Goal: Information Seeking & Learning: Learn about a topic

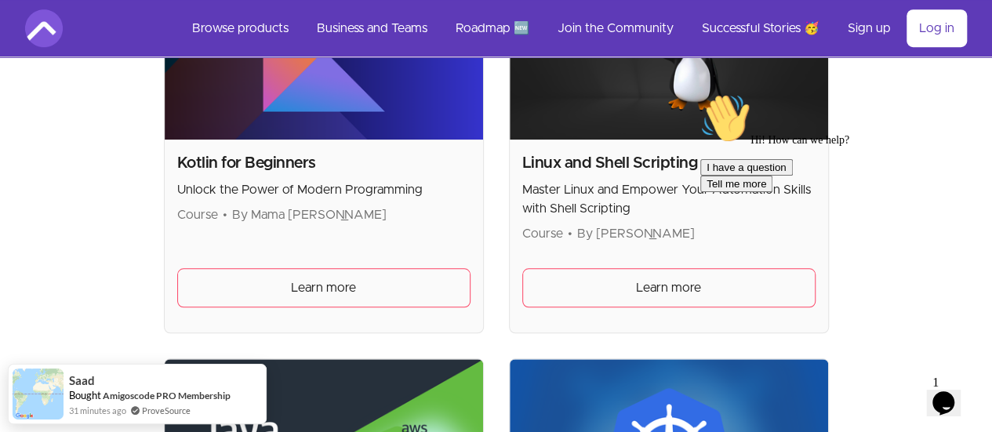
scroll to position [3569, 0]
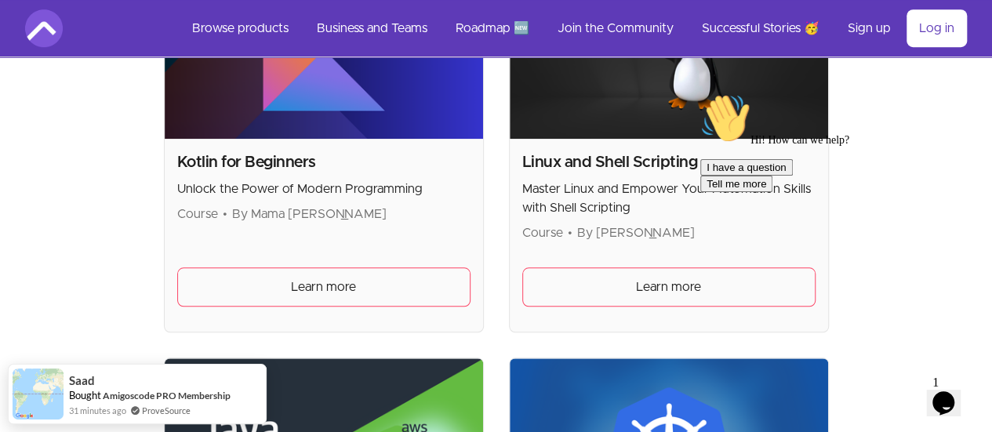
click at [766, 147] on div "Hi! How can we help?" at bounding box center [841, 119] width 282 height 53
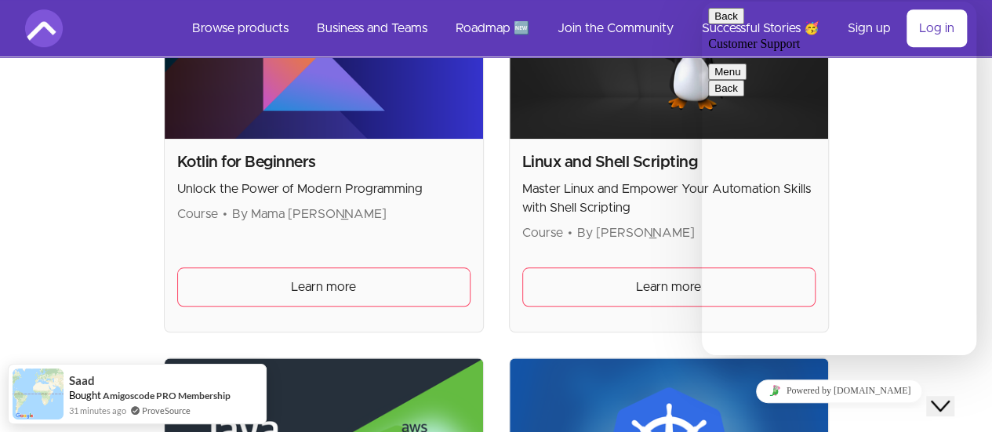
click at [746, 64] on button "Menu" at bounding box center [727, 72] width 38 height 16
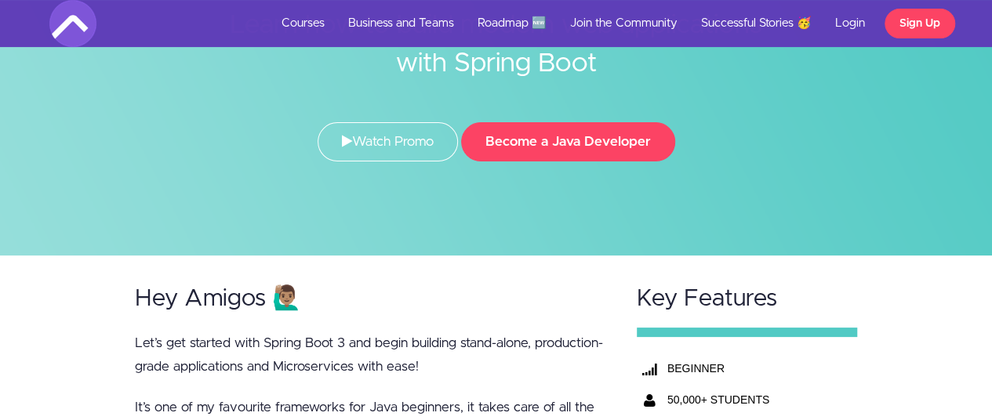
scroll to position [179, 0]
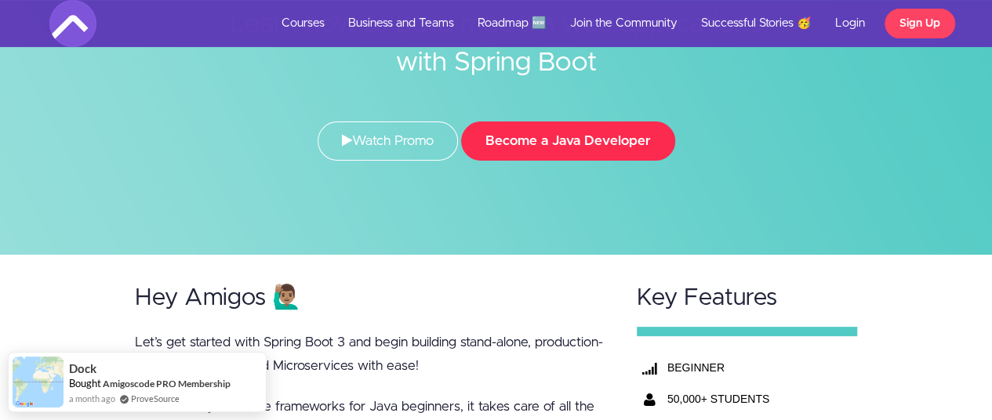
click at [557, 140] on button "Become a Java Developer" at bounding box center [568, 141] width 214 height 39
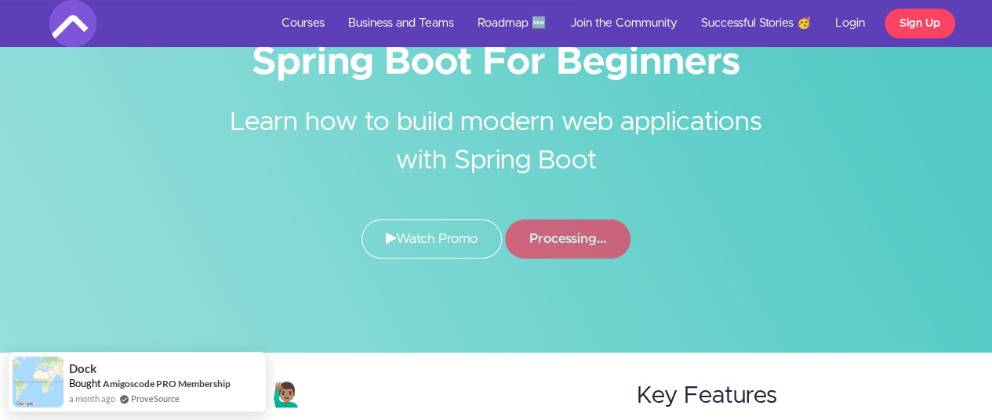
scroll to position [83, 0]
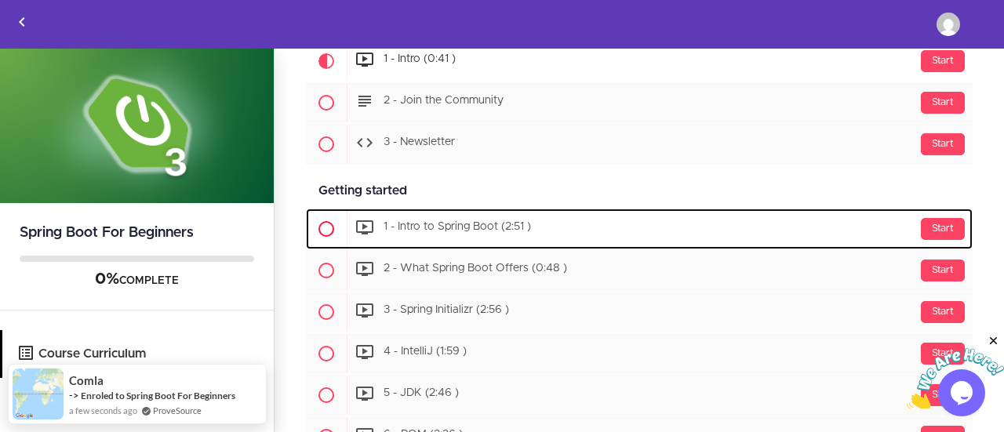
click at [324, 229] on span at bounding box center [326, 229] width 16 height 16
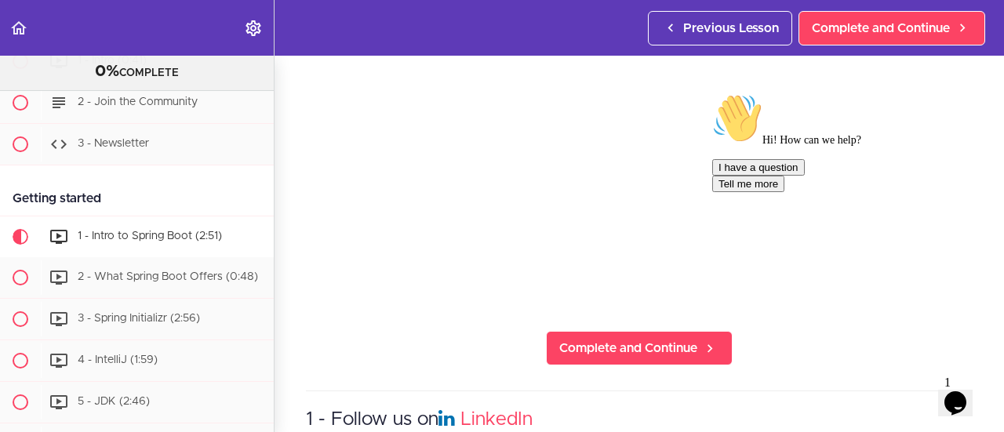
scroll to position [160, 0]
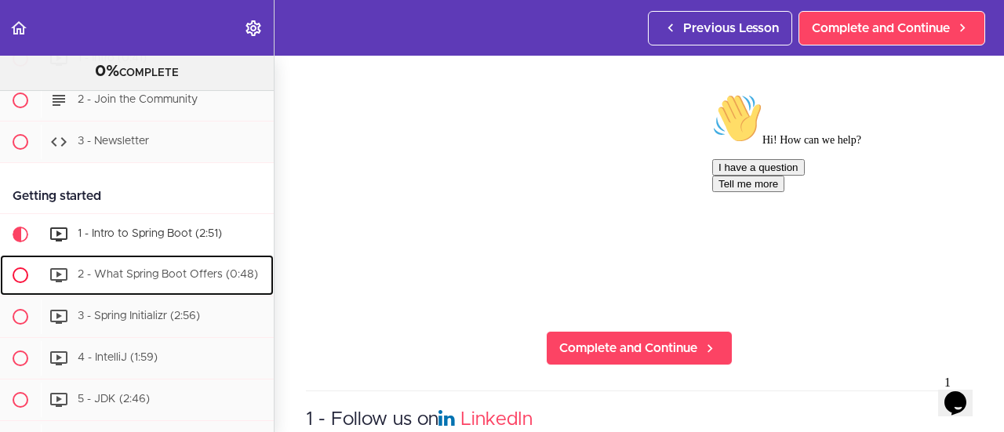
click at [49, 274] on icon at bounding box center [58, 275] width 19 height 19
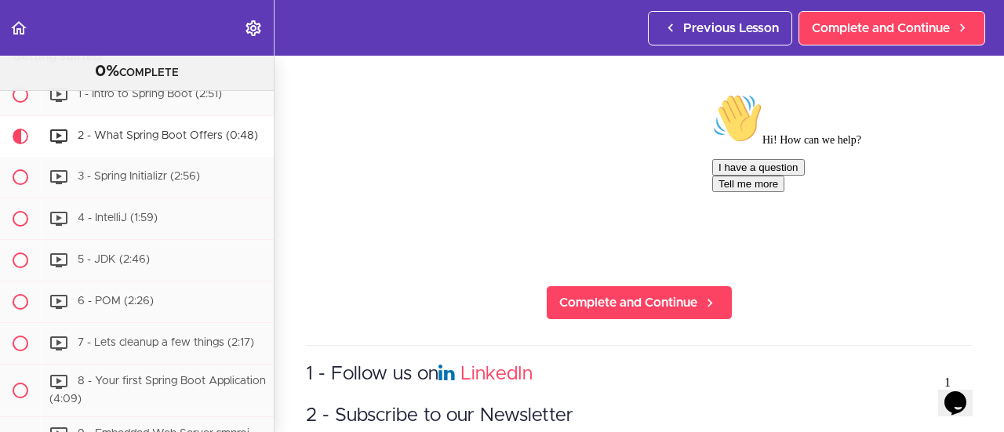
scroll to position [241, 0]
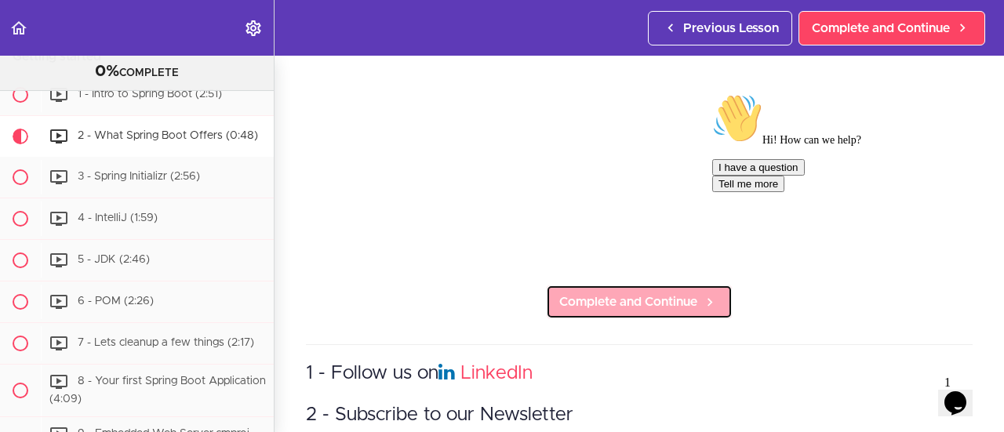
click at [565, 285] on link "Complete and Continue" at bounding box center [639, 302] width 187 height 34
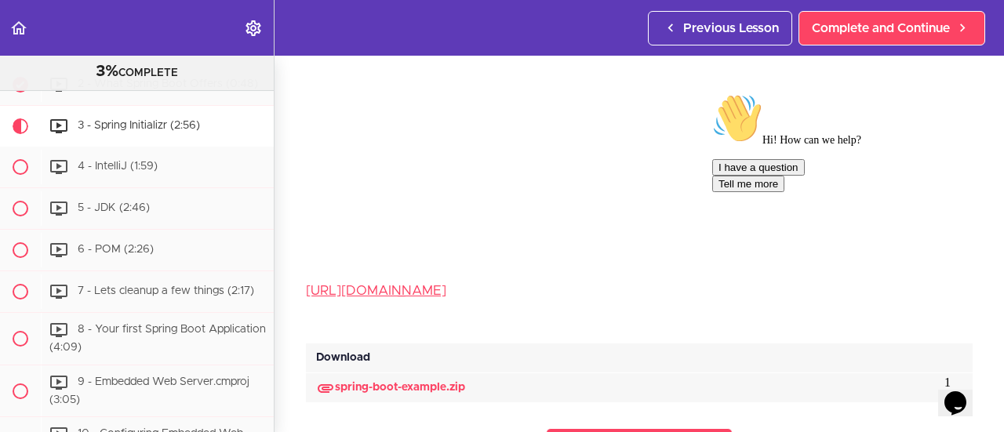
scroll to position [235, 0]
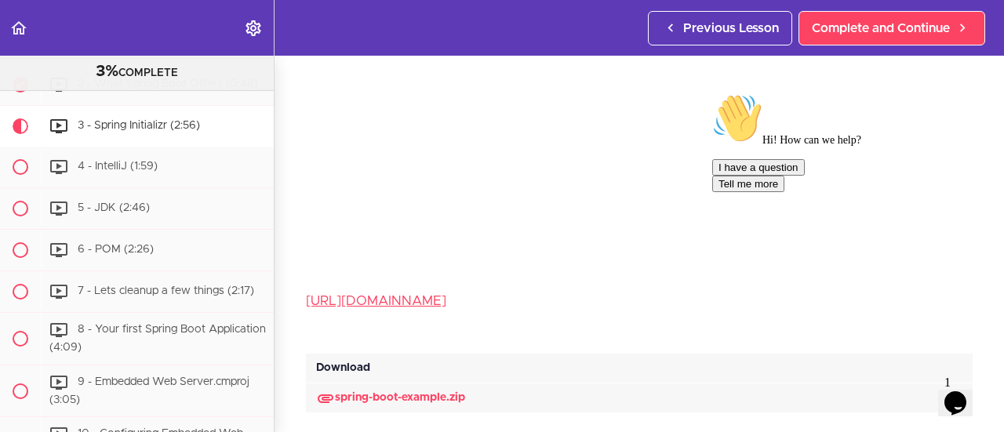
click at [810, 192] on div "I have a question Tell me more" at bounding box center [853, 175] width 282 height 33
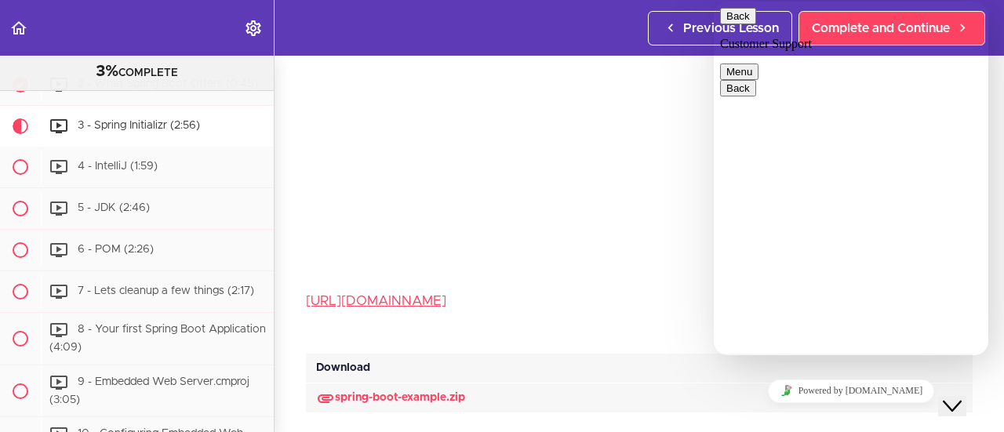
click at [671, 354] on div "Download" at bounding box center [639, 369] width 666 height 30
drag, startPoint x: 671, startPoint y: 348, endPoint x: 24, endPoint y: 339, distance: 647.7
click at [671, 354] on div "Download" at bounding box center [639, 369] width 666 height 30
click at [957, 408] on button "Close Chat This icon closes the chat window." at bounding box center [952, 406] width 28 height 20
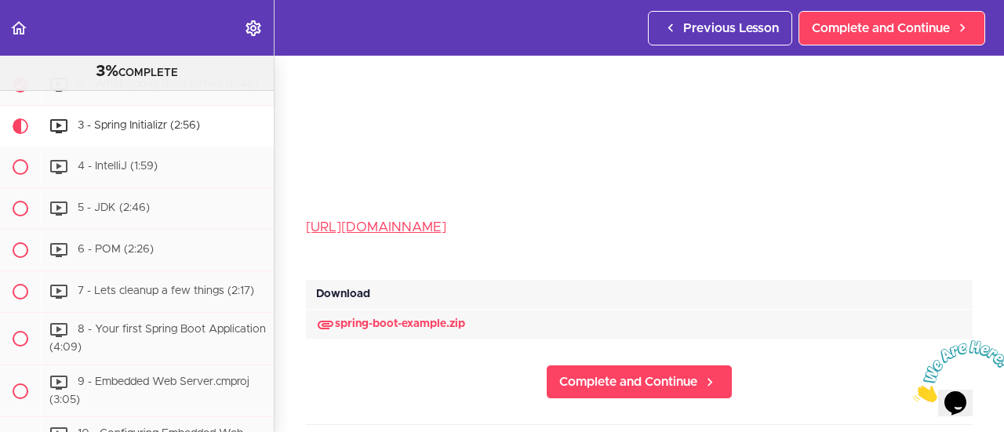
scroll to position [317, 0]
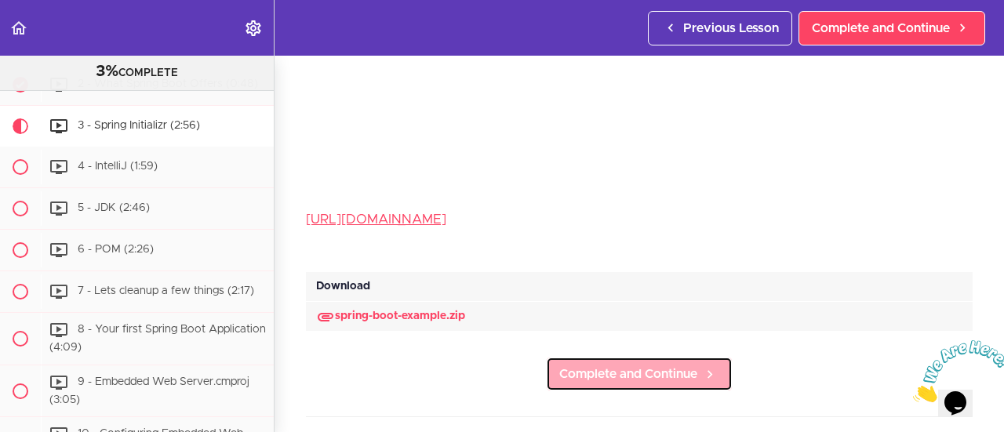
click at [572, 368] on span "Complete and Continue" at bounding box center [628, 374] width 138 height 19
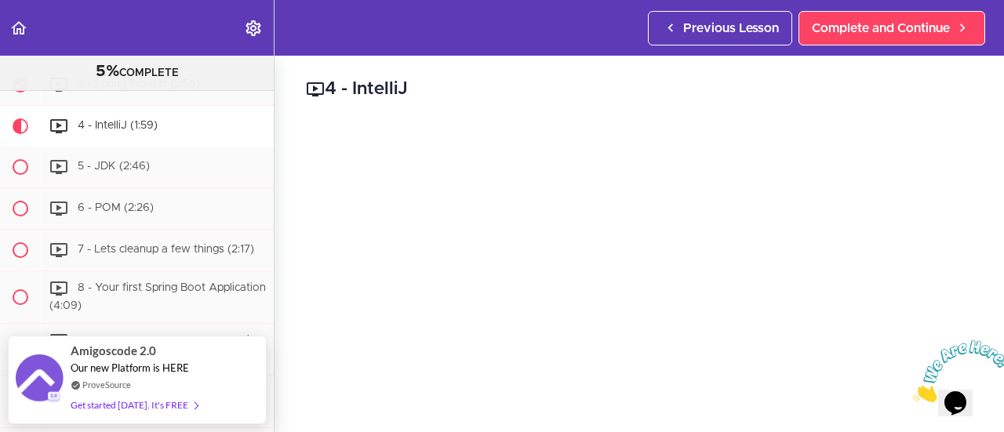
click at [913, 391] on icon "Close" at bounding box center [913, 397] width 0 height 13
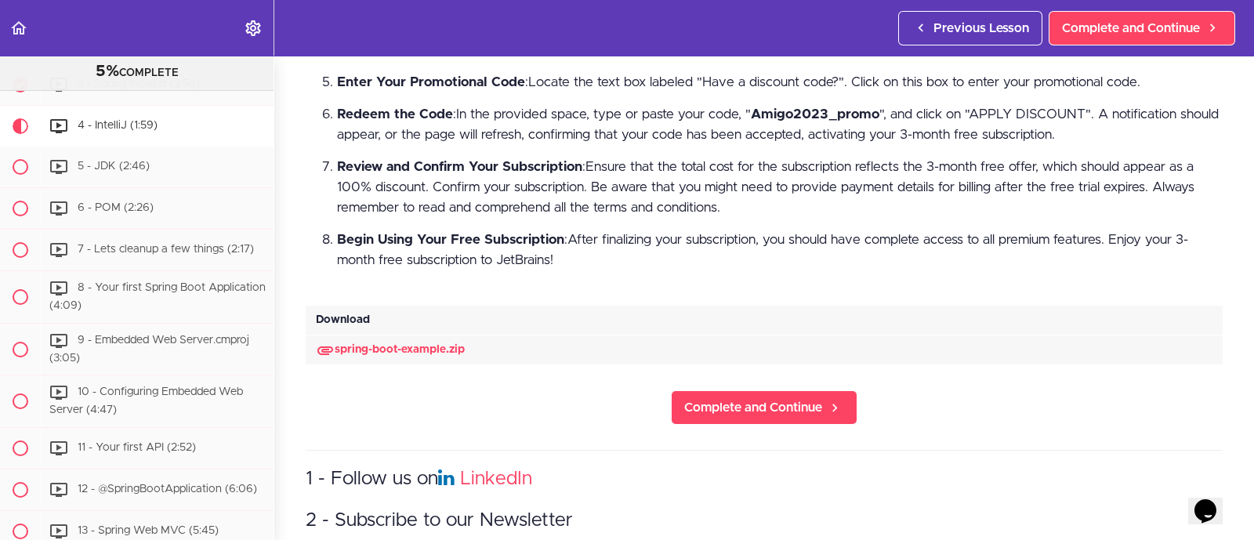
scroll to position [789, 0]
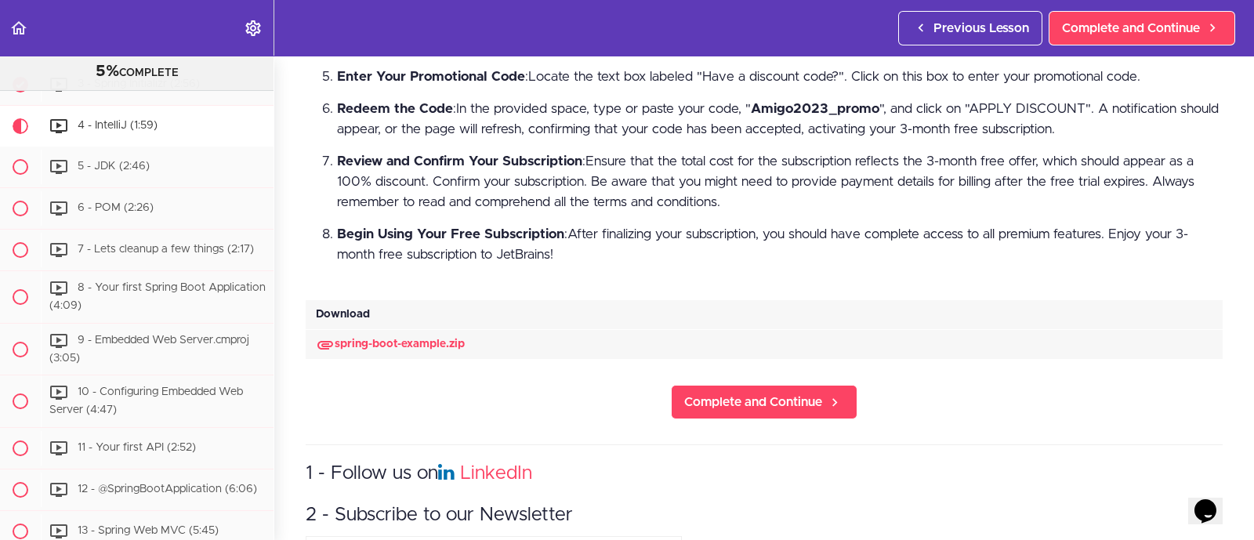
click at [805, 417] on section "Spring Boot For Beginners 5% COMPLETE Intro 1 - Intro (0:41) 2 - Join the Commu…" at bounding box center [627, 298] width 1254 height 485
click at [787, 393] on span "Complete and Continue" at bounding box center [753, 402] width 138 height 19
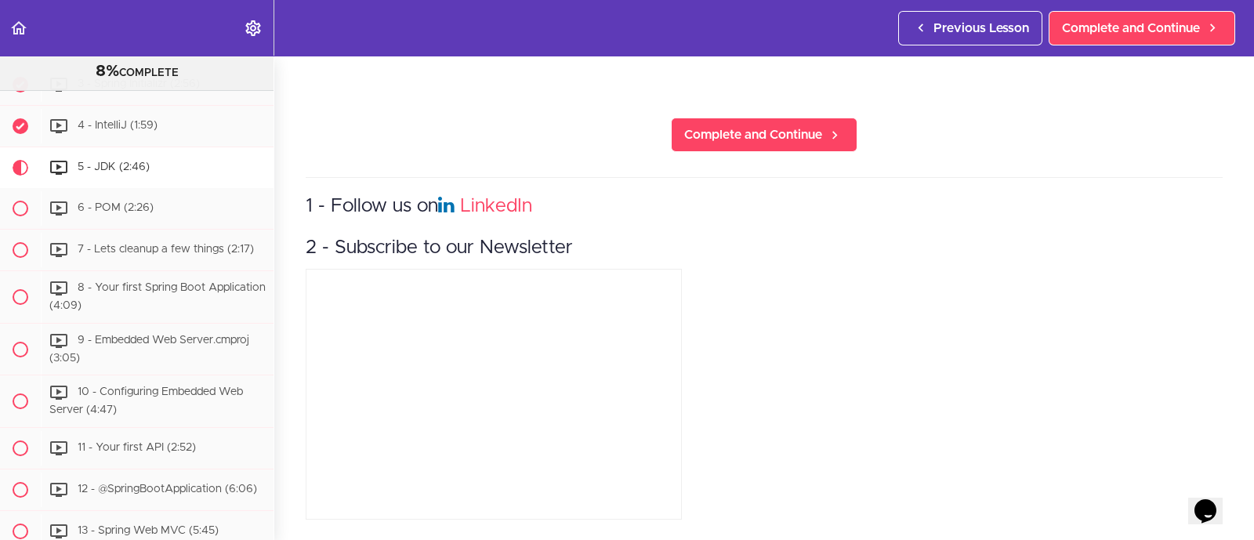
scroll to position [435, 0]
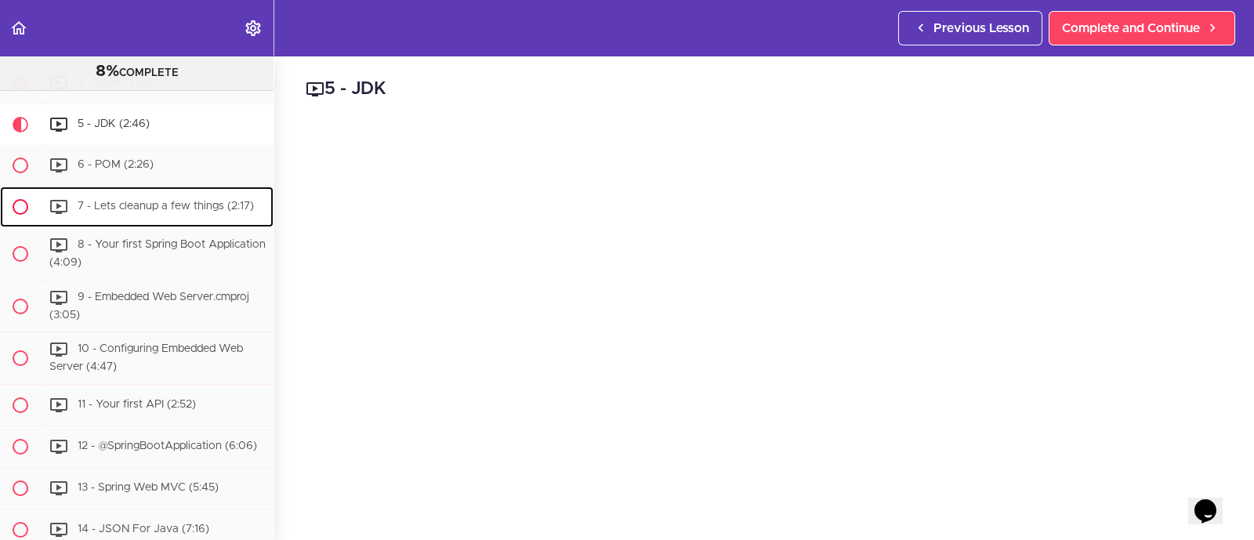
click at [27, 225] on span at bounding box center [20, 207] width 41 height 41
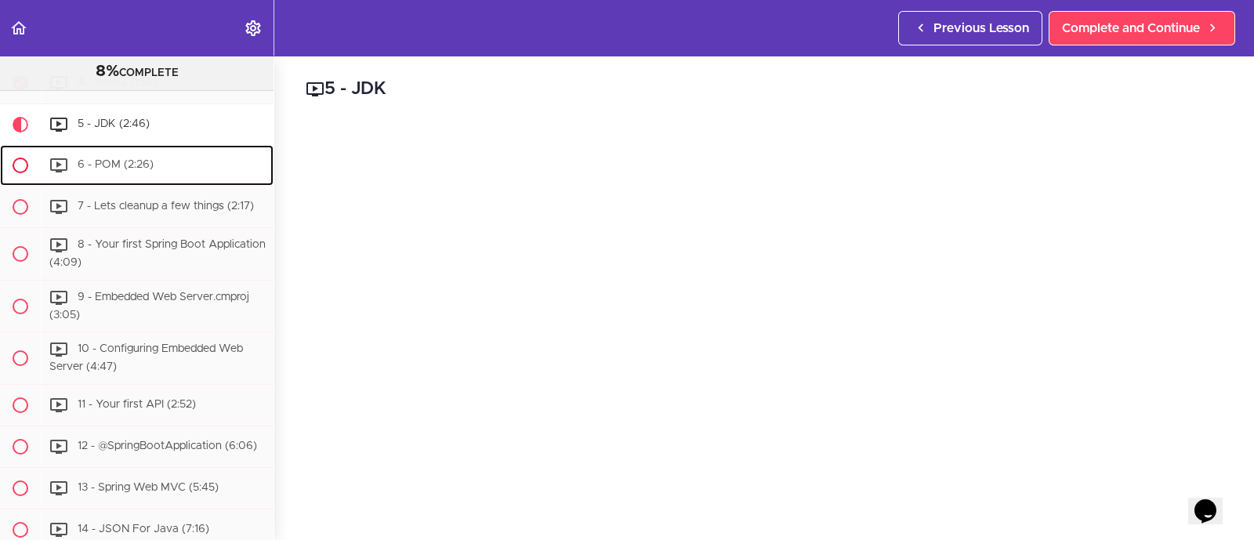
click at [22, 173] on span at bounding box center [21, 166] width 16 height 16
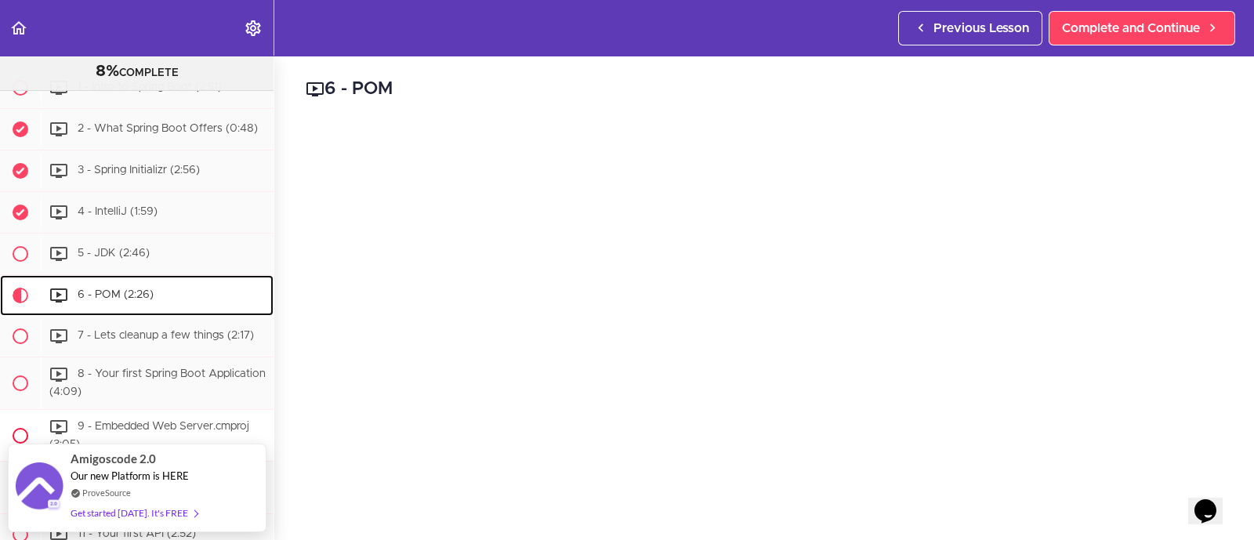
scroll to position [300, 0]
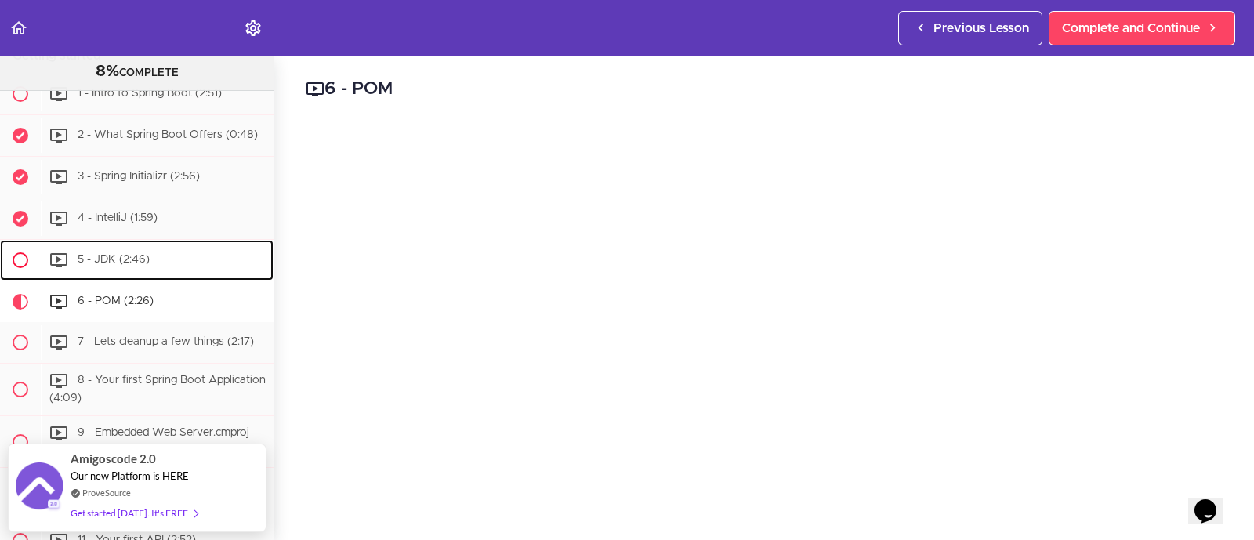
click at [15, 268] on span at bounding box center [21, 260] width 16 height 16
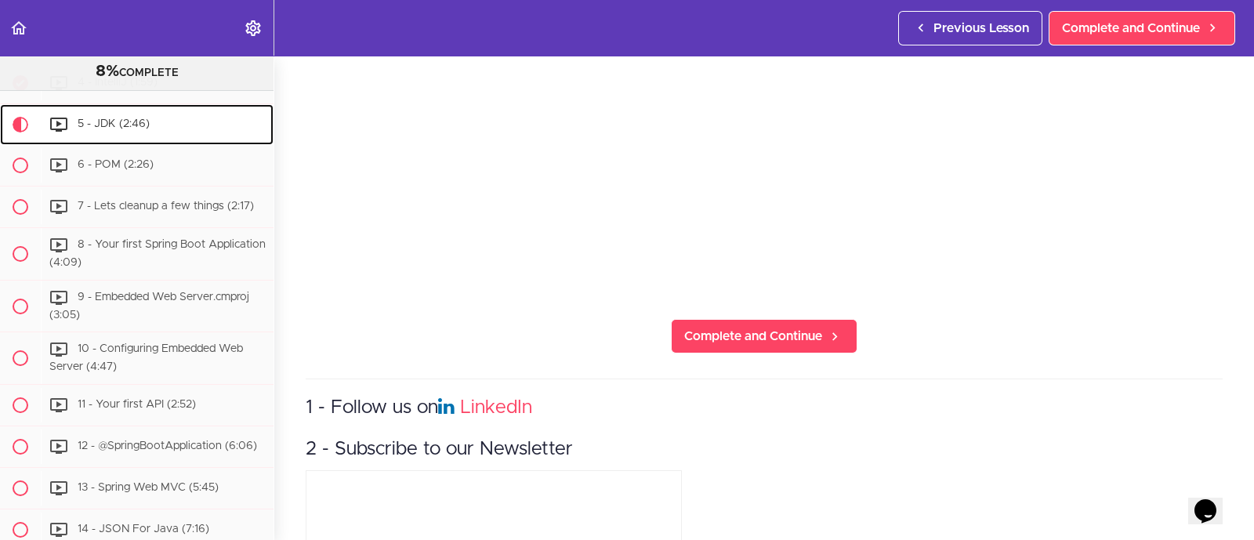
scroll to position [358, 0]
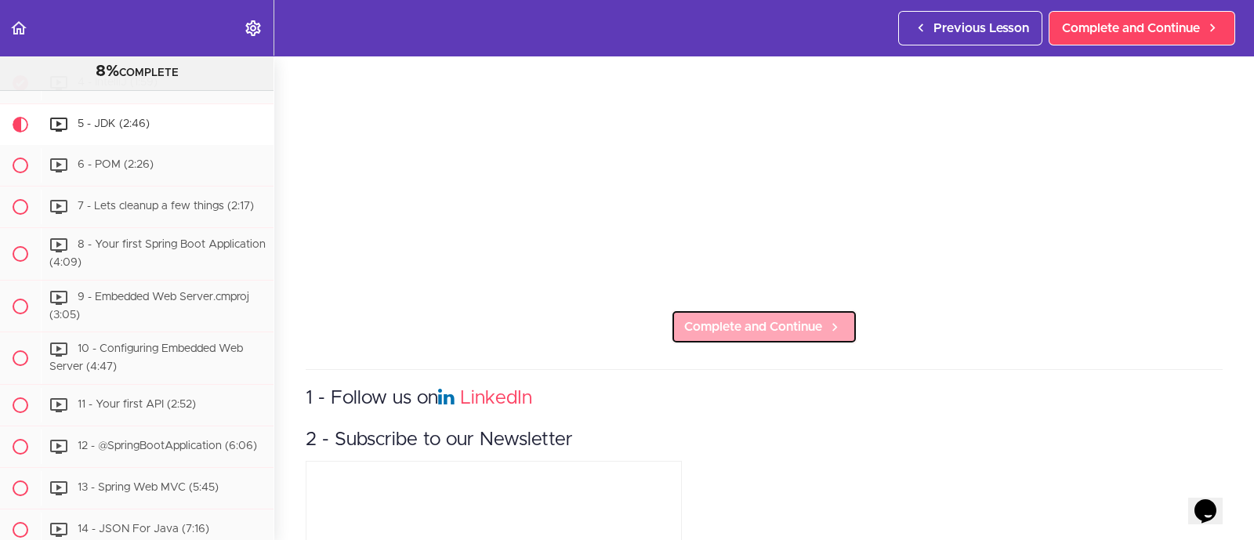
click at [728, 328] on link "Complete and Continue" at bounding box center [764, 327] width 187 height 34
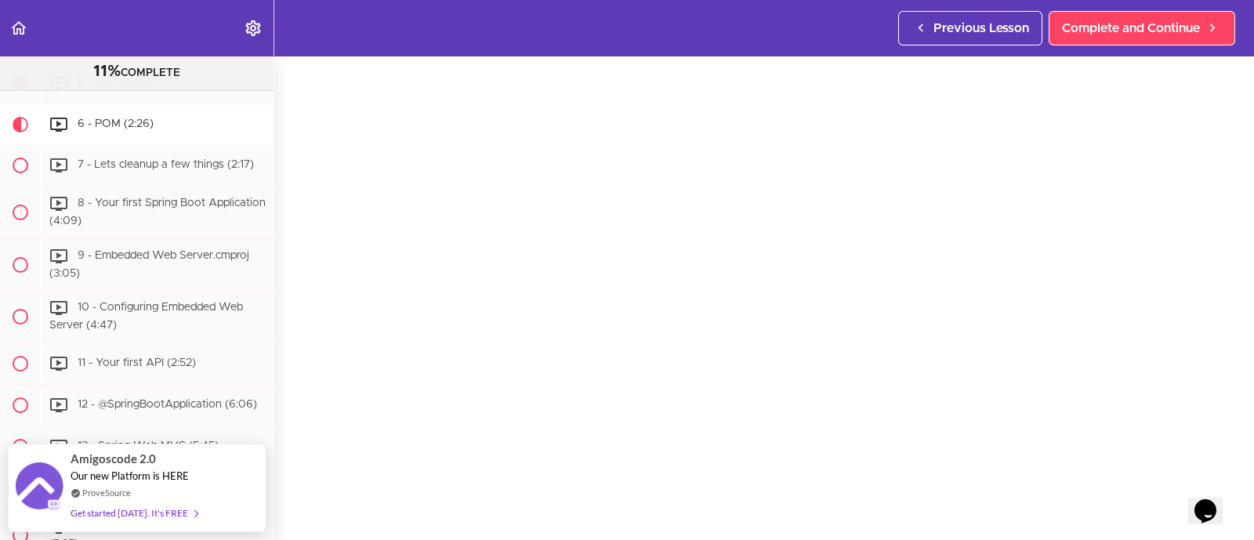
scroll to position [40, 0]
